Goal: Navigation & Orientation: Find specific page/section

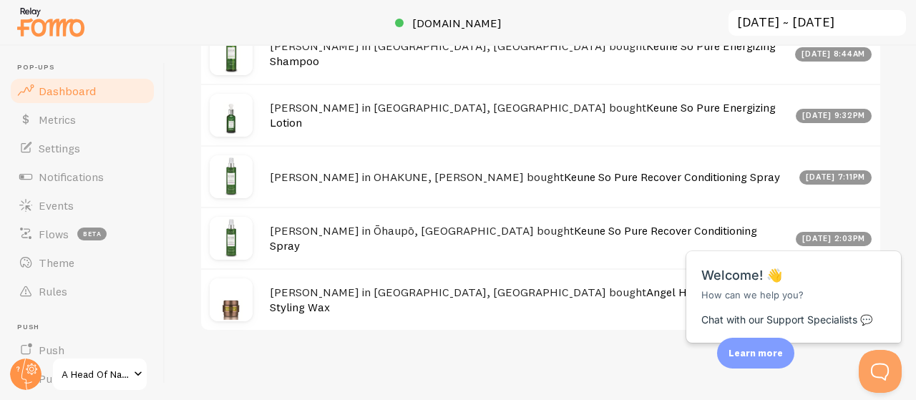
scroll to position [1173, 0]
click at [892, 231] on div "Close cross-small" at bounding box center [877, 235] width 50 height 15
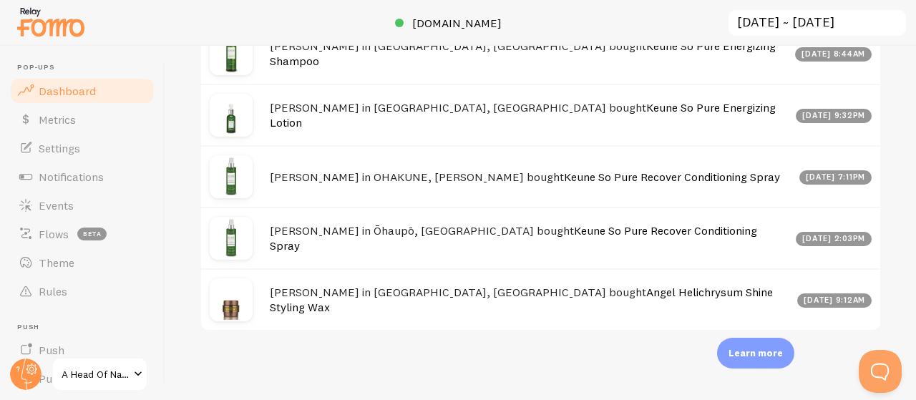
click at [471, 294] on link "Angel Helichrysum Shine Styling Wax" at bounding box center [521, 299] width 503 height 29
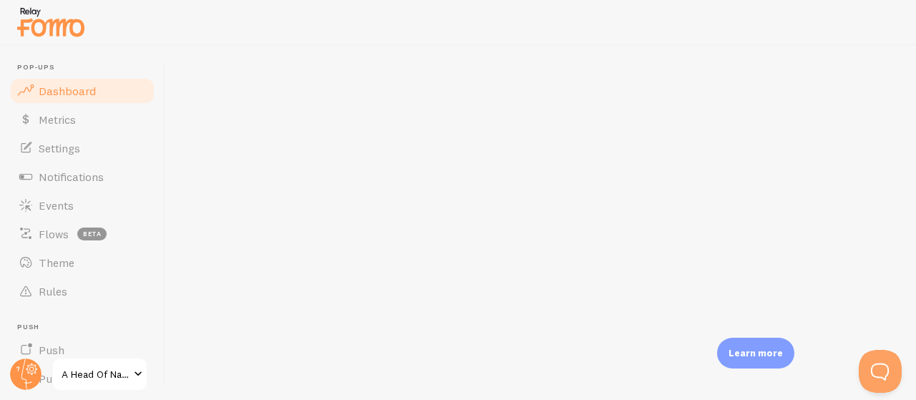
click at [77, 88] on span "Dashboard" at bounding box center [67, 91] width 57 height 14
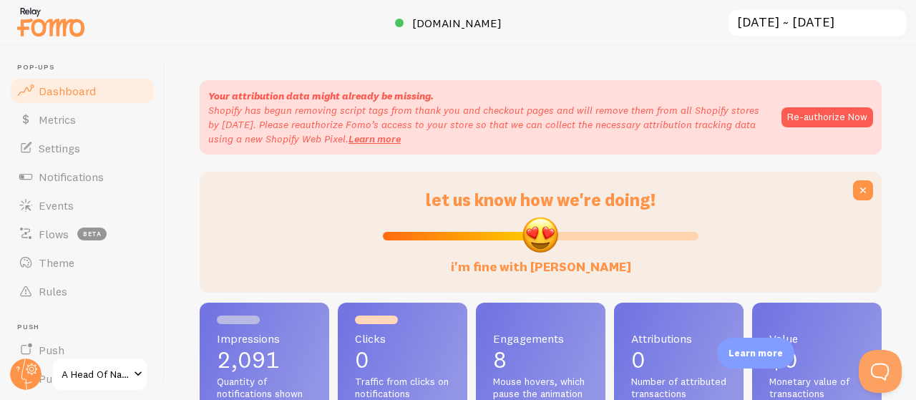
scroll to position [376, 671]
click at [818, 114] on button "Re-authorize Now" at bounding box center [827, 117] width 92 height 20
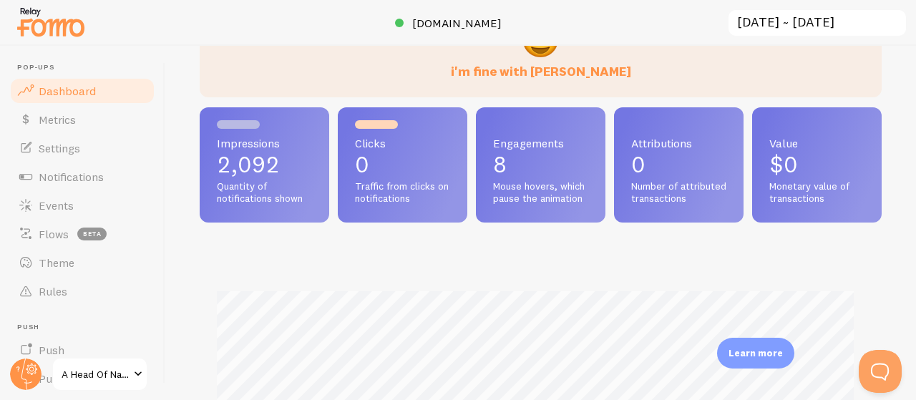
scroll to position [112, 0]
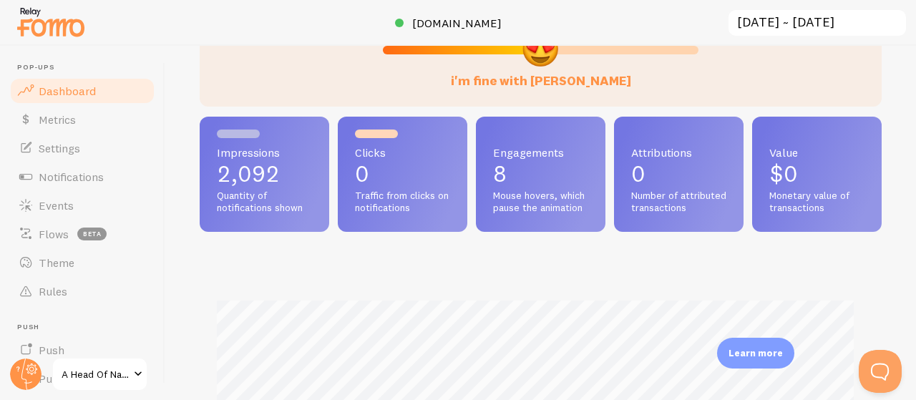
click at [437, 188] on div "Clicks 0 Traffic from clicks on notifications" at bounding box center [403, 174] width 130 height 115
click at [580, 179] on p "8" at bounding box center [540, 173] width 95 height 23
click at [588, 197] on span "Mouse hovers, which pause the animation" at bounding box center [540, 202] width 95 height 25
click at [743, 186] on div "Attributions 0 Number of attributed transactions" at bounding box center [679, 174] width 130 height 115
